Goal: Check status

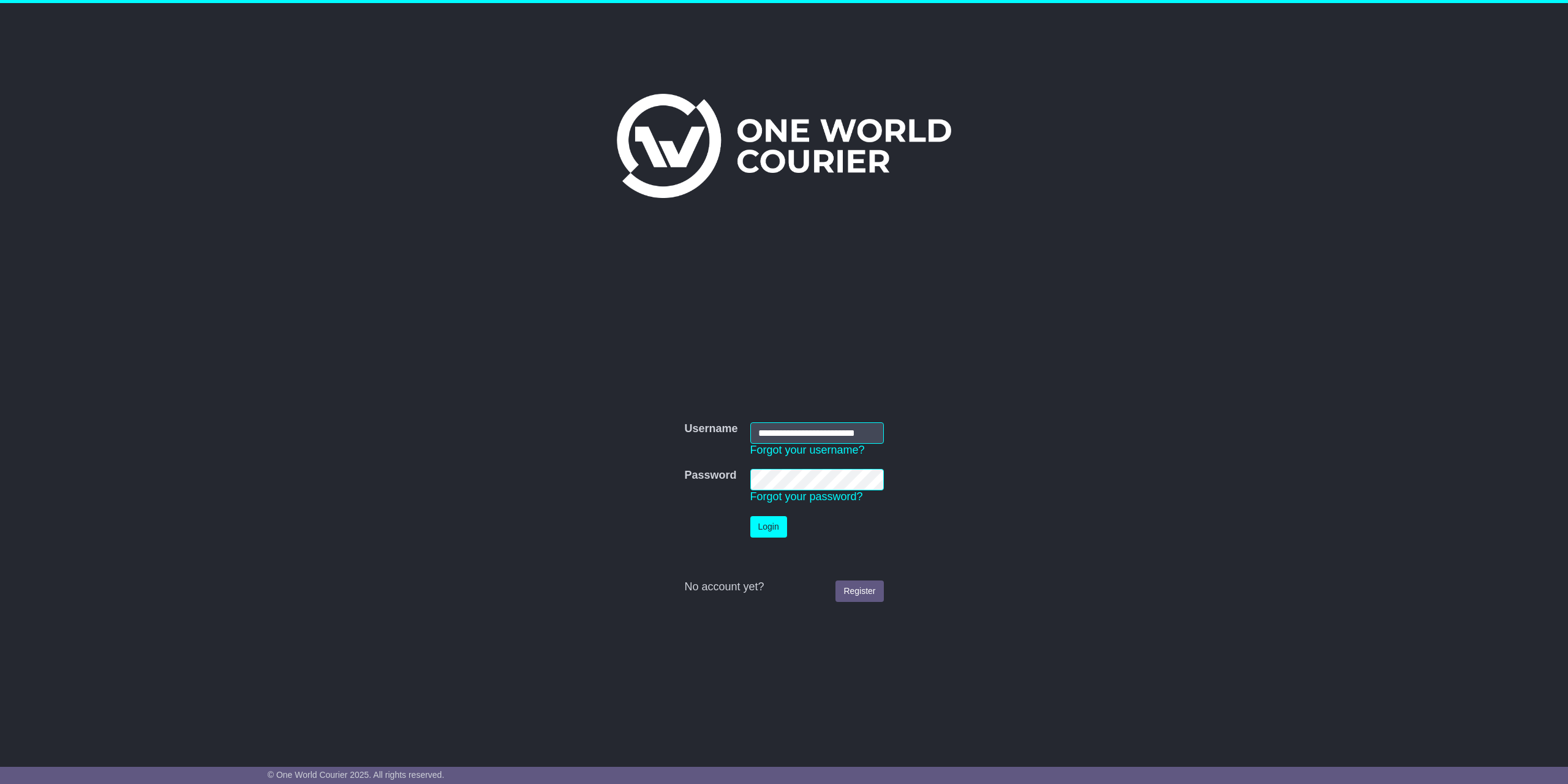
scroll to position [0, 25]
type input "**********"
click at [776, 523] on button "Login" at bounding box center [768, 526] width 36 height 22
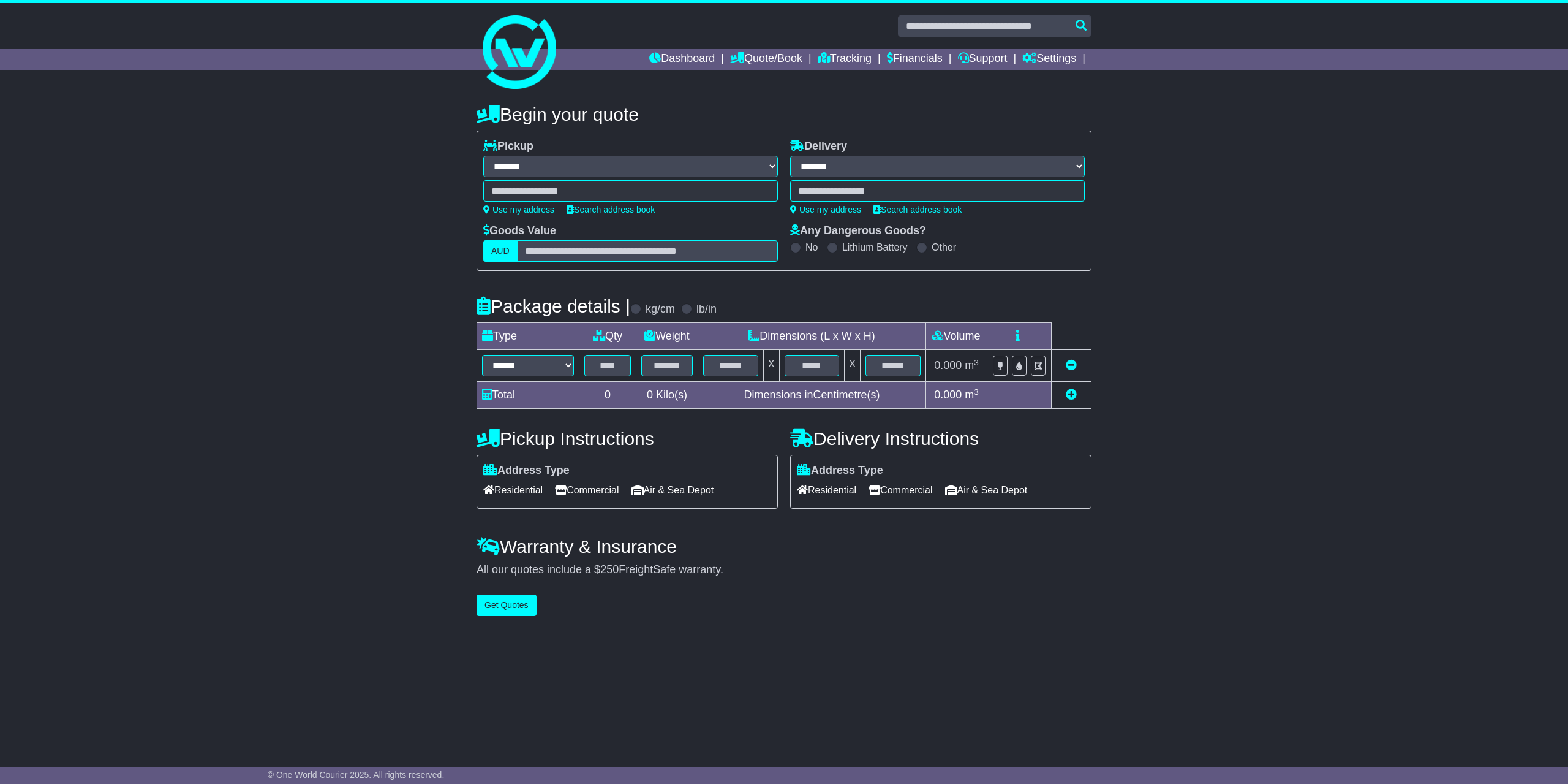
select select "**"
click at [828, 55] on link "Tracking" at bounding box center [845, 59] width 54 height 21
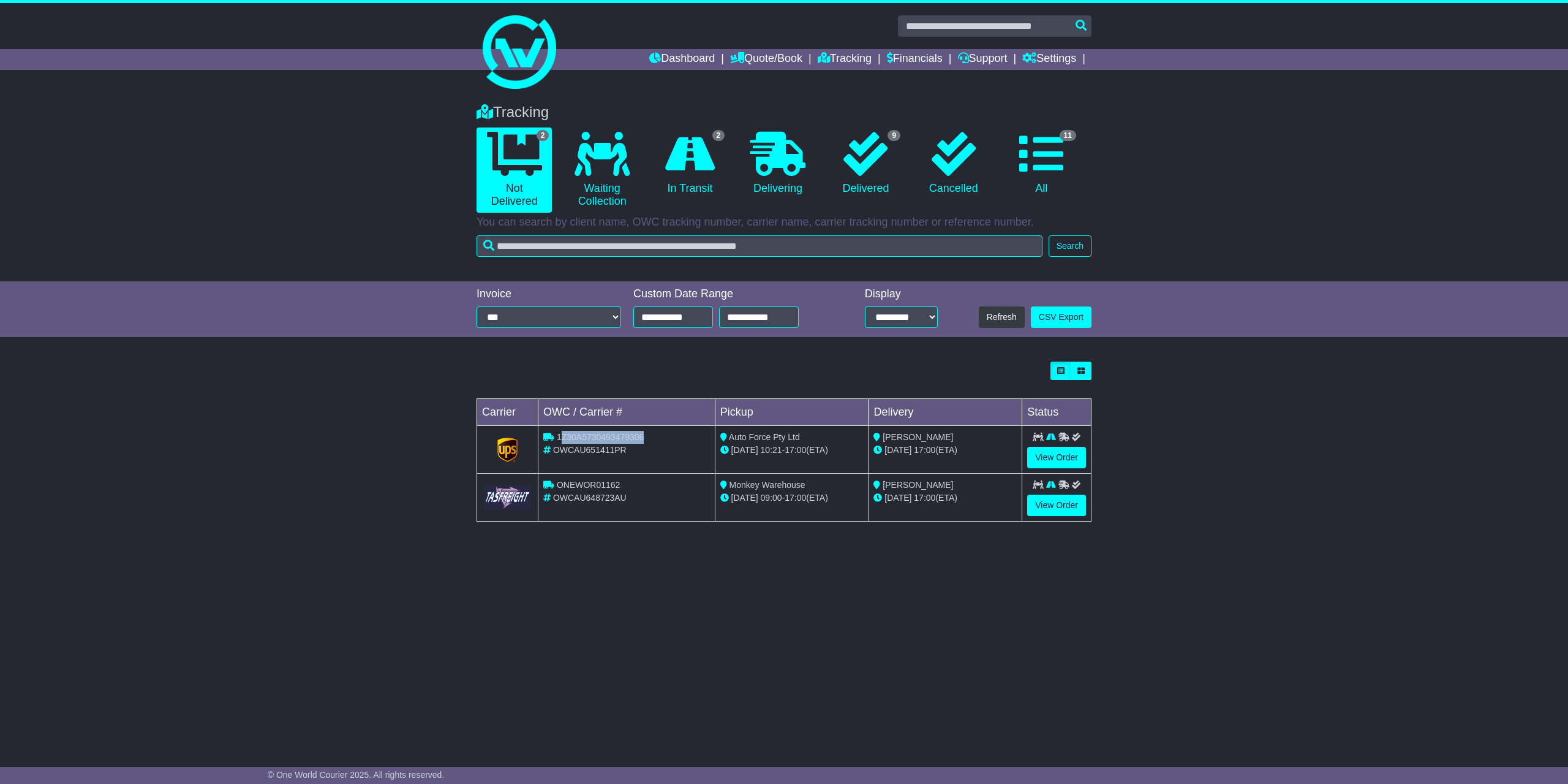
drag, startPoint x: 656, startPoint y: 434, endPoint x: 559, endPoint y: 437, distance: 97.0
click at [559, 437] on div "1Z30A5730493479306" at bounding box center [627, 437] width 167 height 13
drag, startPoint x: 634, startPoint y: 452, endPoint x: 557, endPoint y: 452, distance: 77.0
click at [557, 452] on div "OWCAU651411PR" at bounding box center [627, 450] width 167 height 13
click at [637, 452] on div "OWCAU651411PR" at bounding box center [627, 450] width 167 height 13
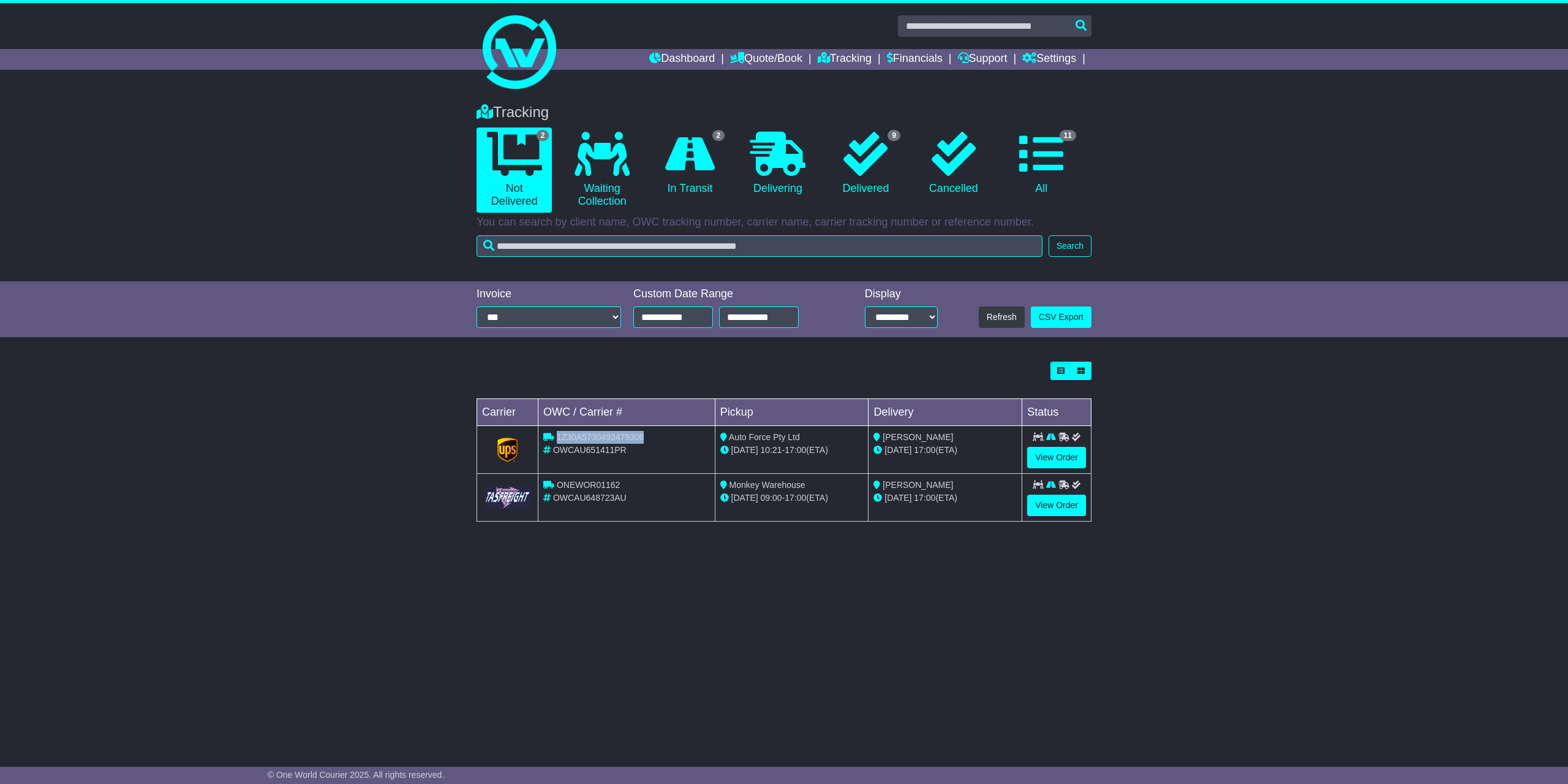
drag, startPoint x: 644, startPoint y: 436, endPoint x: 559, endPoint y: 436, distance: 85.0
click at [559, 436] on div "1Z30A5730493479306" at bounding box center [627, 437] width 167 height 13
click at [680, 454] on div "OWCAU651411PR" at bounding box center [627, 450] width 167 height 13
drag, startPoint x: 652, startPoint y: 438, endPoint x: 559, endPoint y: 438, distance: 93.0
click at [559, 438] on div "1Z30A5730493479306" at bounding box center [627, 437] width 167 height 13
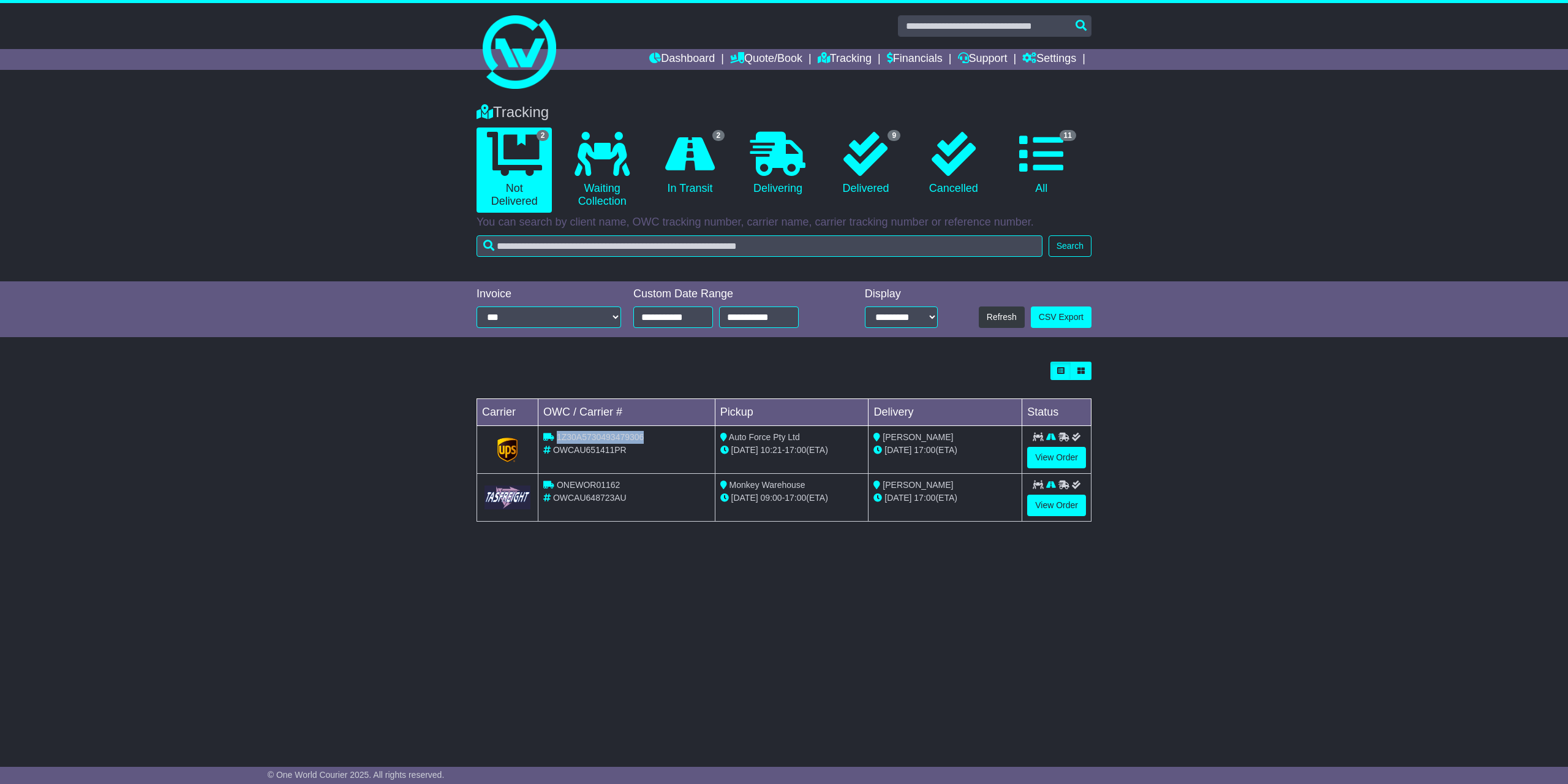
copy span "1Z30A5730493479306"
